Goal: Task Accomplishment & Management: Manage account settings

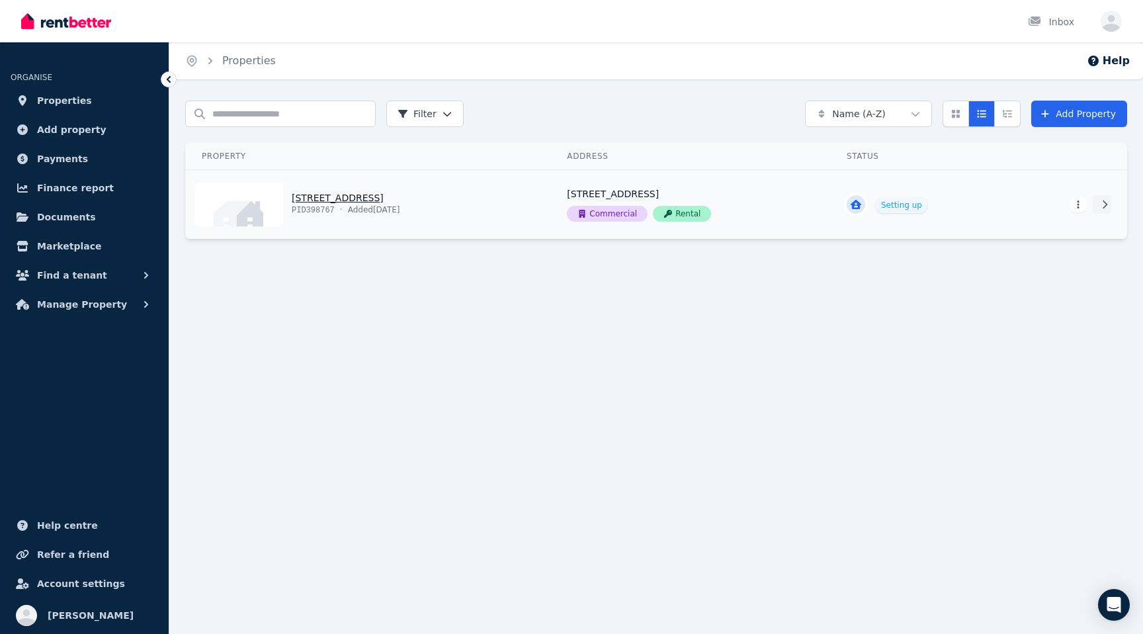
click at [1108, 209] on link at bounding box center [1102, 204] width 19 height 19
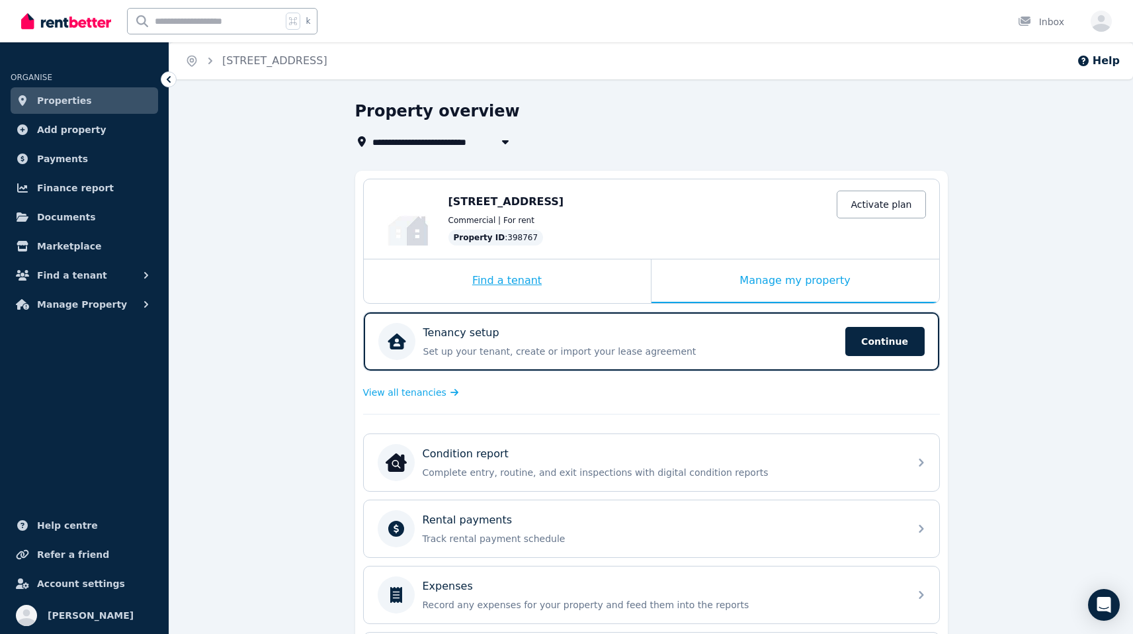
click at [577, 288] on div "Find a tenant" at bounding box center [507, 281] width 287 height 44
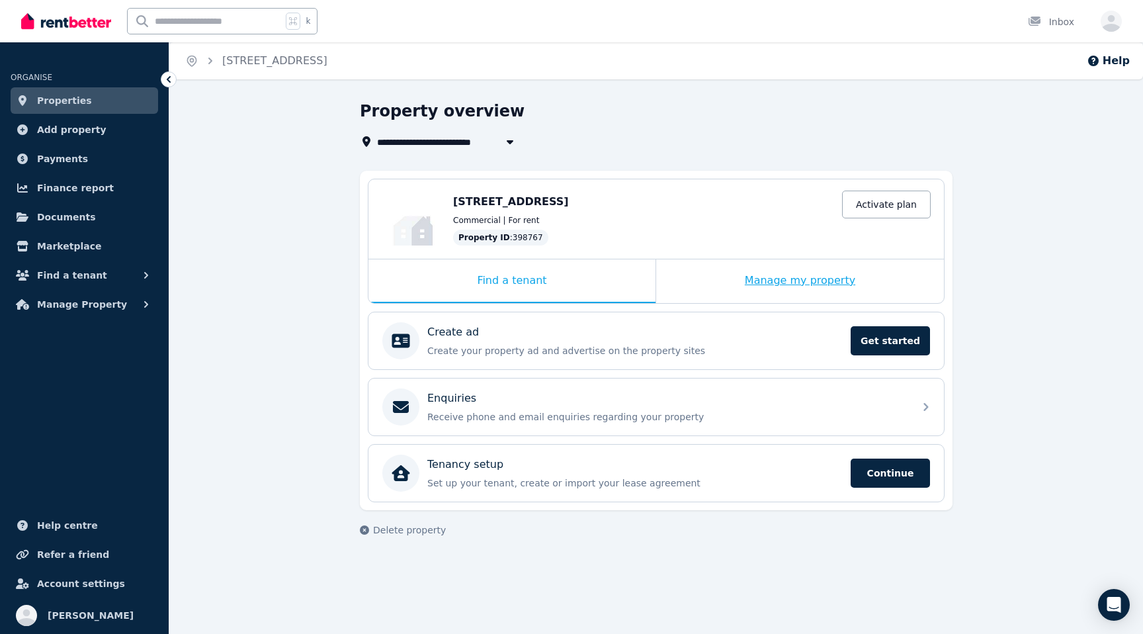
click at [737, 289] on div "Manage my property" at bounding box center [800, 281] width 288 height 44
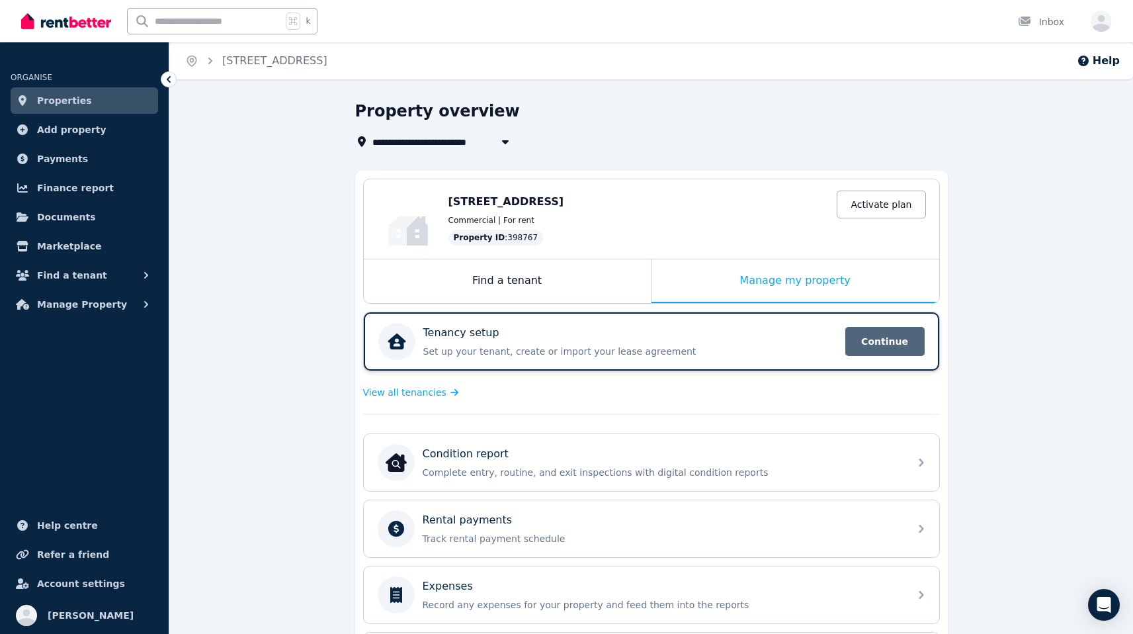
click at [871, 339] on span "Continue" at bounding box center [884, 341] width 79 height 29
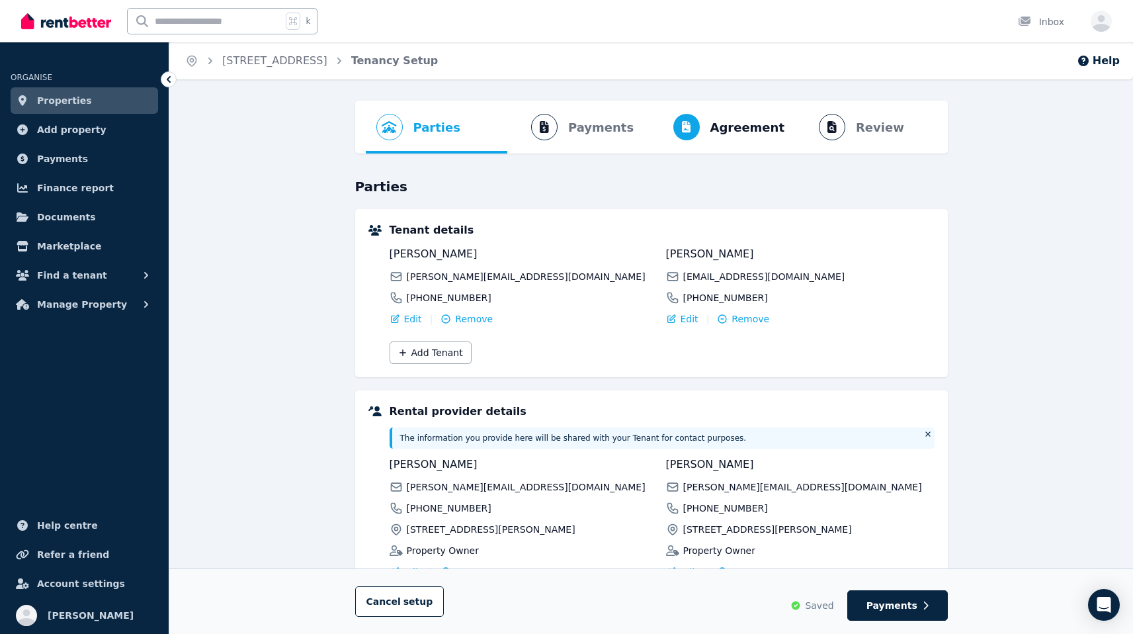
click at [69, 103] on span "Properties" at bounding box center [64, 101] width 55 height 16
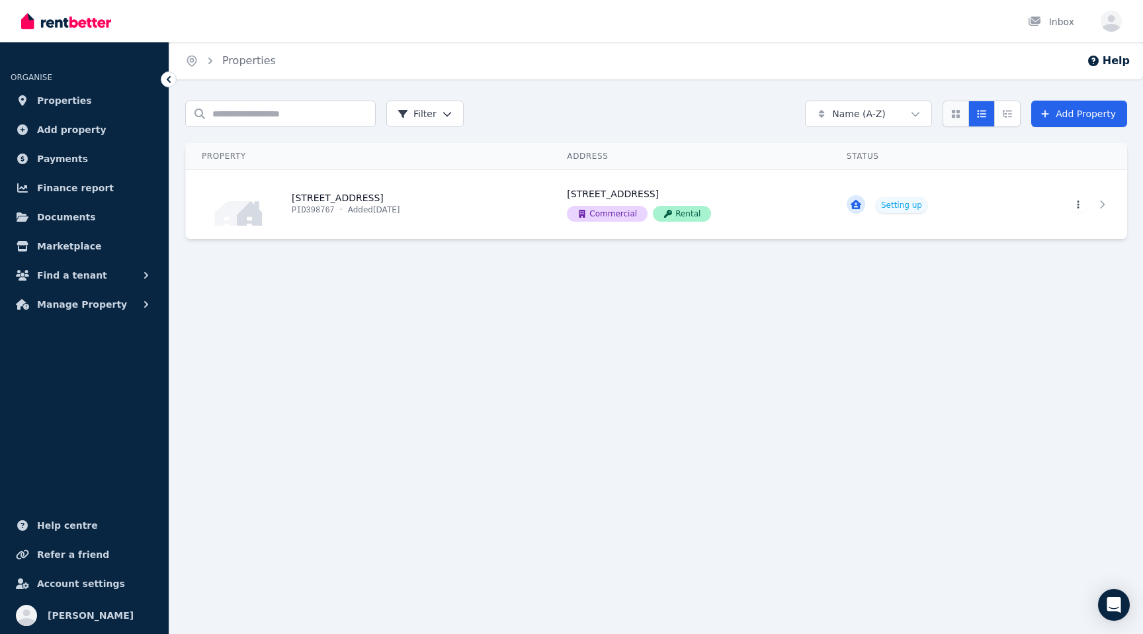
click at [961, 117] on icon "Card view" at bounding box center [955, 113] width 11 height 9
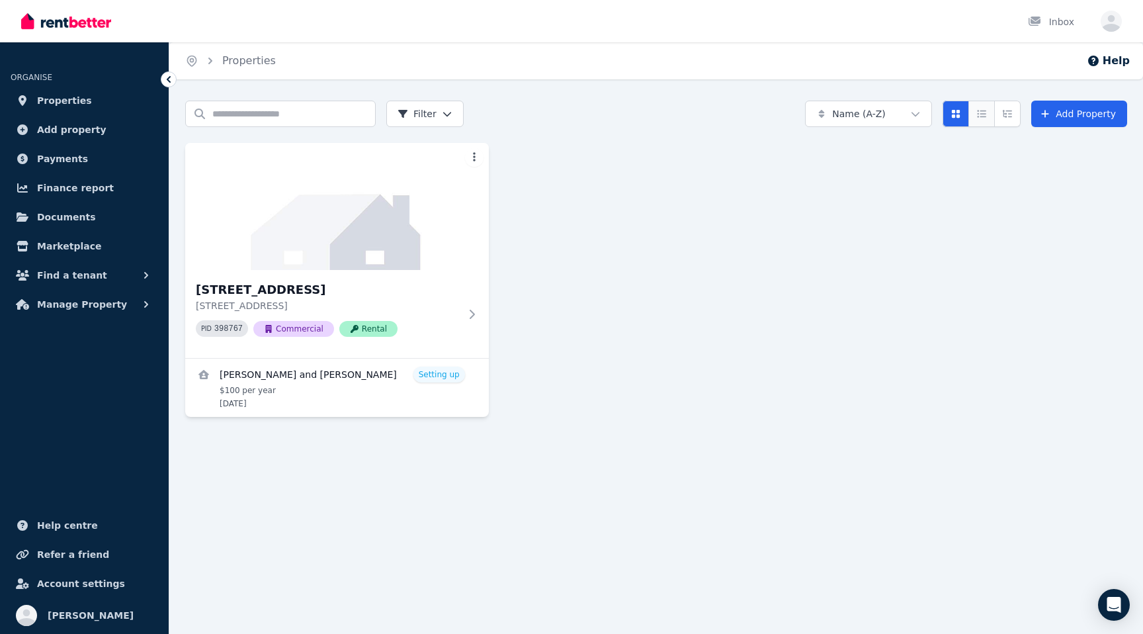
click at [980, 114] on icon "Compact list view" at bounding box center [981, 113] width 9 height 7
